Goal: Transaction & Acquisition: Purchase product/service

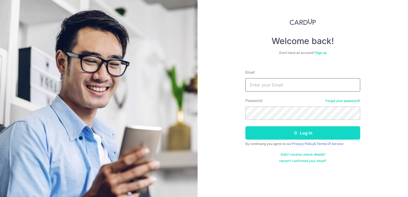
type input "yung@kaogroup.com"
click at [307, 130] on button "Log in" at bounding box center [302, 132] width 115 height 13
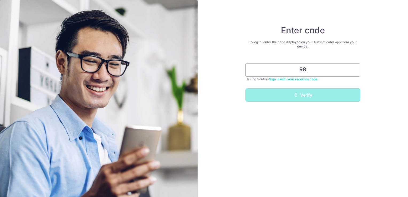
type input "9"
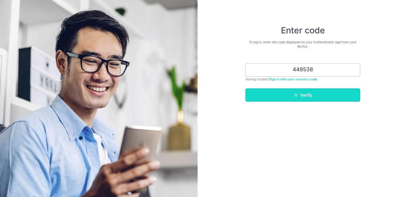
type input "449538"
click at [312, 96] on button "Verify" at bounding box center [302, 94] width 115 height 13
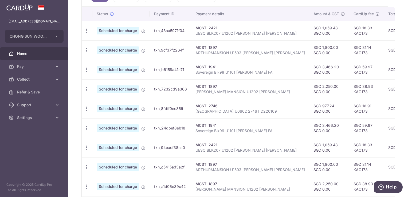
scroll to position [217, 0]
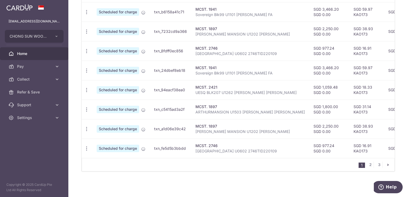
drag, startPoint x: 291, startPoint y: 158, endPoint x: 357, endPoint y: 151, distance: 66.8
click at [364, 150] on div "Status Payment ID Payment details Amount & GST CardUp fee Total amt. Charge dat…" at bounding box center [238, 60] width 313 height 222
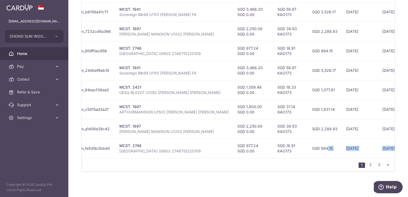
scroll to position [0, 96]
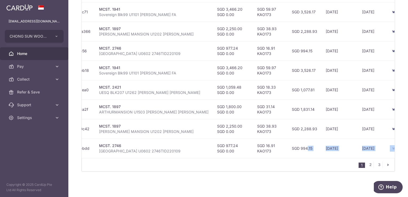
drag, startPoint x: 282, startPoint y: 196, endPoint x: 286, endPoint y: 186, distance: 10.7
click at [282, 196] on div "× Pause Schedule Pause all future payments in this series Pause just this one p…" at bounding box center [237, 98] width 339 height 197
click at [294, 174] on div "× Pause Schedule Pause all future payments in this series Pause just this one p…" at bounding box center [237, 98] width 339 height 197
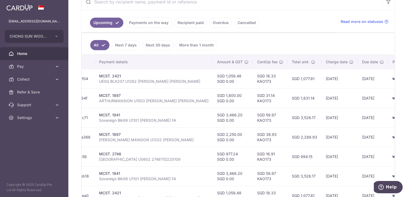
scroll to position [137, 0]
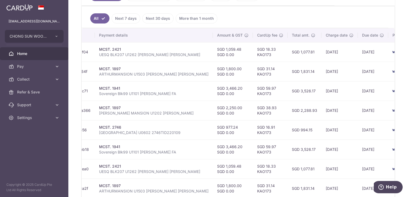
drag, startPoint x: 139, startPoint y: 59, endPoint x: 128, endPoint y: 17, distance: 43.2
click at [128, 17] on div "All Next 7 days Next 30 days More than 1 month Status Payment ID Payment detail…" at bounding box center [237, 128] width 313 height 245
click at [321, 91] on td "21/10/2025" at bounding box center [339, 90] width 36 height 19
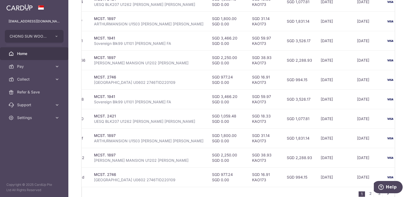
scroll to position [190, 0]
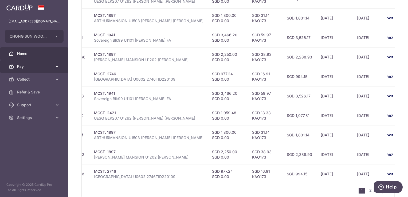
click at [28, 65] on span "Pay" at bounding box center [34, 66] width 35 height 5
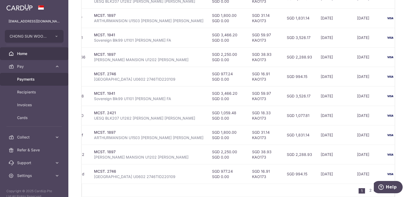
click at [32, 80] on span "Payments" at bounding box center [34, 79] width 35 height 5
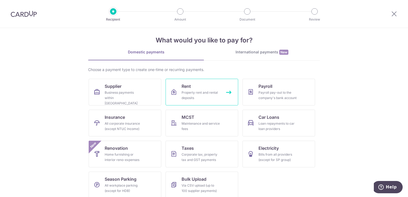
scroll to position [11, 0]
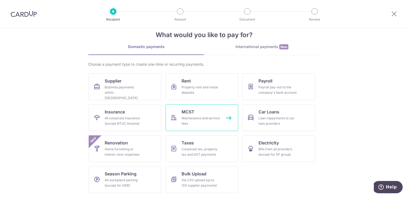
click at [199, 114] on link "MCST Maintenance and service fees" at bounding box center [201, 117] width 73 height 27
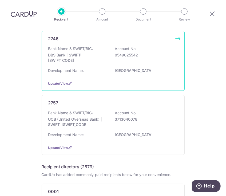
scroll to position [187, 0]
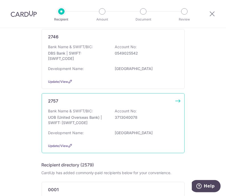
click at [128, 118] on p "3713040078" at bounding box center [145, 117] width 60 height 5
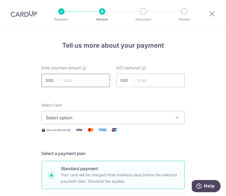
click at [74, 78] on input "text" at bounding box center [76, 80] width 68 height 13
type input "824.04"
click at [101, 115] on span "Select option" at bounding box center [108, 118] width 124 height 6
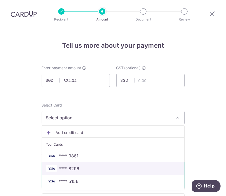
click at [100, 172] on link "**** 8296" at bounding box center [113, 168] width 142 height 13
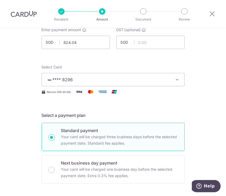
scroll to position [133, 0]
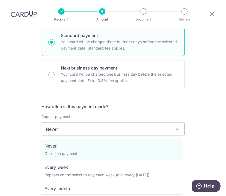
click at [102, 130] on span "Never" at bounding box center [113, 129] width 142 height 13
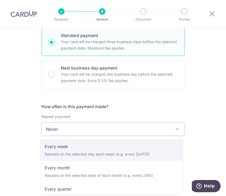
scroll to position [53, 0]
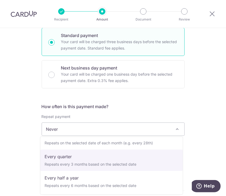
select select "4"
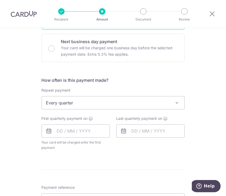
scroll to position [160, 0]
click at [75, 130] on input "text" at bounding box center [76, 130] width 68 height 13
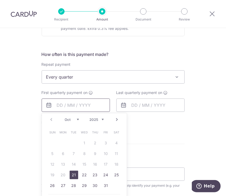
scroll to position [213, 0]
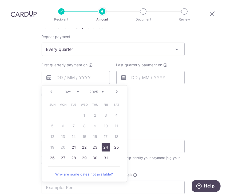
click at [106, 145] on link "24" at bounding box center [106, 147] width 9 height 9
type input "24/10/2025"
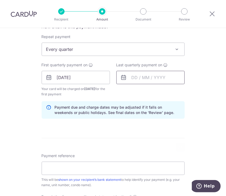
click at [142, 76] on input "text" at bounding box center [150, 77] width 68 height 13
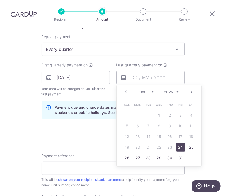
click at [176, 90] on select "2025 2026 2027 2028 2029 2030 2031 2032 2033 2034 2035" at bounding box center [171, 92] width 14 height 4
click at [167, 146] on link "22" at bounding box center [170, 147] width 9 height 9
type input "22/10/2026"
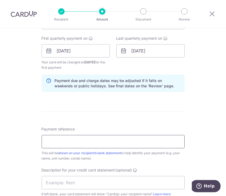
click at [95, 142] on input "Payment reference" at bounding box center [113, 141] width 143 height 13
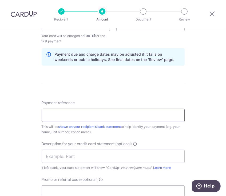
scroll to position [267, 0]
click at [79, 114] on input "CSW NorthLink U0391" at bounding box center [113, 115] width 143 height 13
click at [104, 116] on input "CSW NorthLink UNIT 0391" at bounding box center [113, 115] width 143 height 13
click at [86, 115] on input "CSW NorthLink UNIT 0391" at bounding box center [113, 115] width 143 height 13
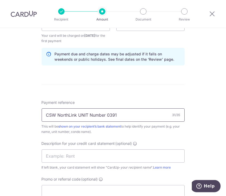
click at [86, 113] on input "CSW NorthLink UNIT Number 0391" at bounding box center [113, 115] width 143 height 13
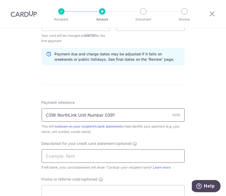
type input "CSW NorthLink Unit Number 0391"
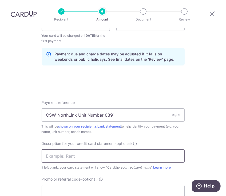
click at [64, 156] on input "text" at bounding box center [113, 156] width 143 height 13
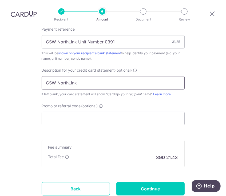
scroll to position [347, 0]
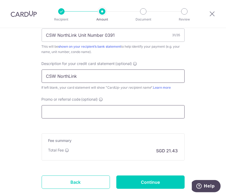
type input "CSW NorthLink"
click at [85, 109] on input "Promo or referral code (optional)" at bounding box center [113, 111] width 143 height 13
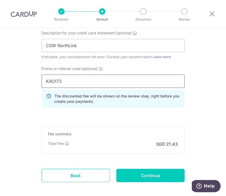
scroll to position [376, 0]
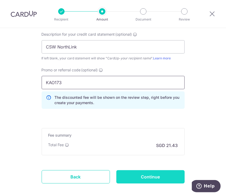
type input "KAO173"
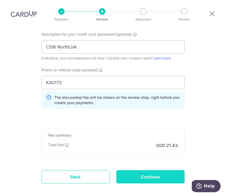
click at [154, 176] on input "Continue" at bounding box center [150, 176] width 68 height 13
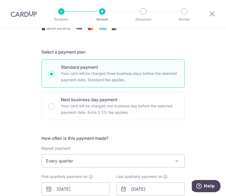
scroll to position [56, 0]
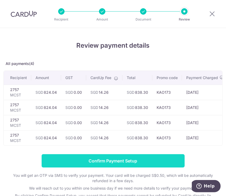
click at [148, 161] on input "Confirm Payment Setup" at bounding box center [113, 160] width 143 height 13
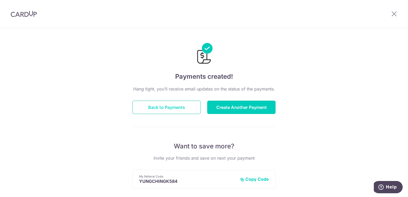
click at [182, 106] on button "Back to Payments" at bounding box center [166, 107] width 68 height 13
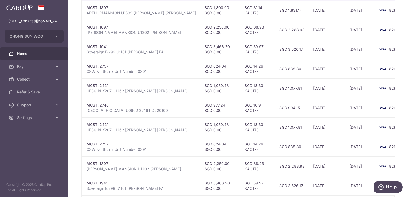
scroll to position [185, 0]
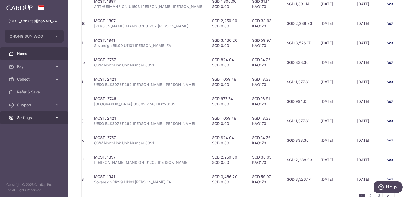
click at [57, 114] on link "Settings" at bounding box center [34, 117] width 68 height 13
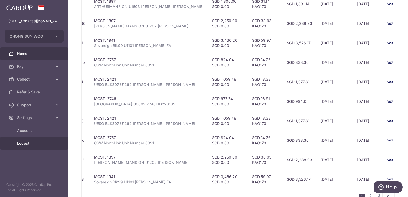
click at [36, 143] on span "Logout" at bounding box center [34, 143] width 35 height 5
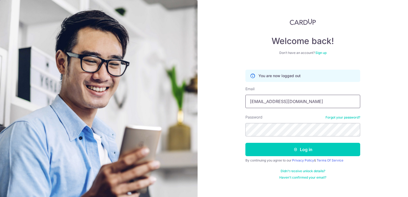
click at [311, 101] on input "yung@kaogroup.com" at bounding box center [302, 101] width 115 height 13
type input "yckao912@gmail.com"
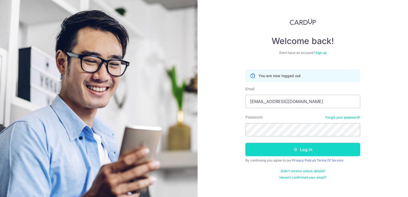
click at [301, 151] on button "Log in" at bounding box center [302, 149] width 115 height 13
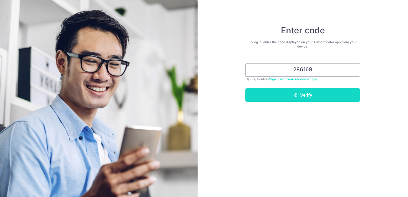
type input "286169"
click at [303, 95] on button "Verify" at bounding box center [302, 94] width 115 height 13
